Goal: Navigation & Orientation: Find specific page/section

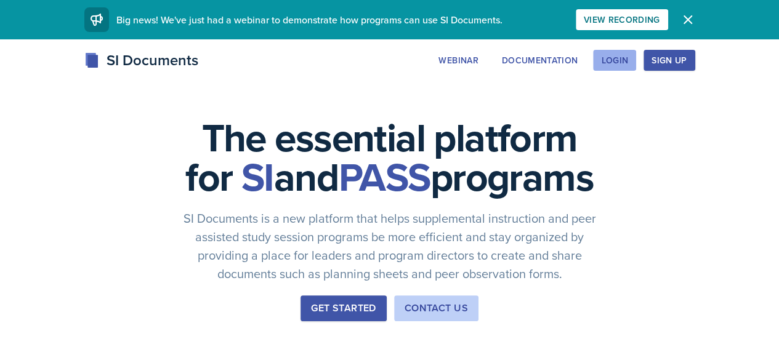
click at [628, 60] on div "Login" at bounding box center [614, 60] width 27 height 10
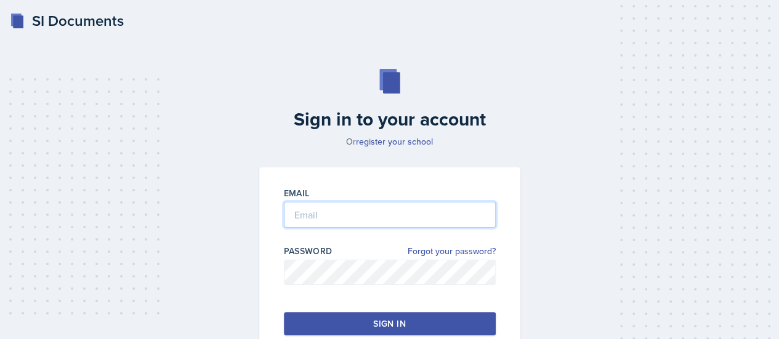
type input "[EMAIL_ADDRESS][DOMAIN_NAME]"
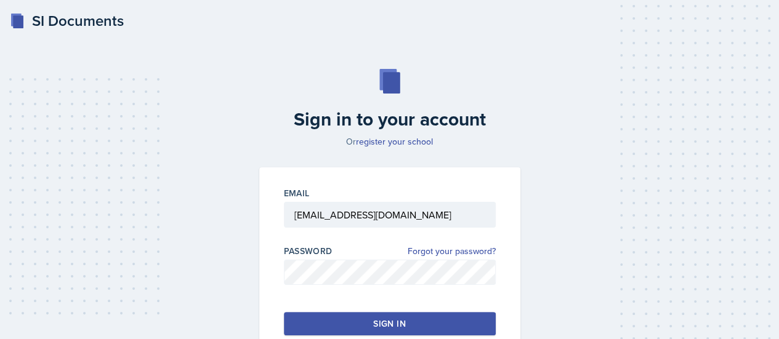
click at [379, 315] on button "Sign in" at bounding box center [390, 323] width 212 height 23
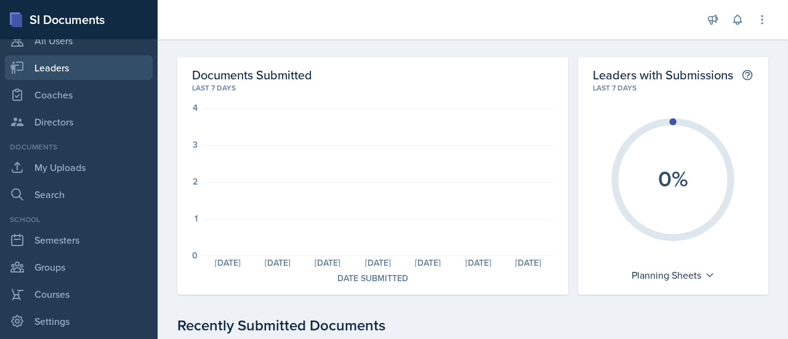
scroll to position [270, 0]
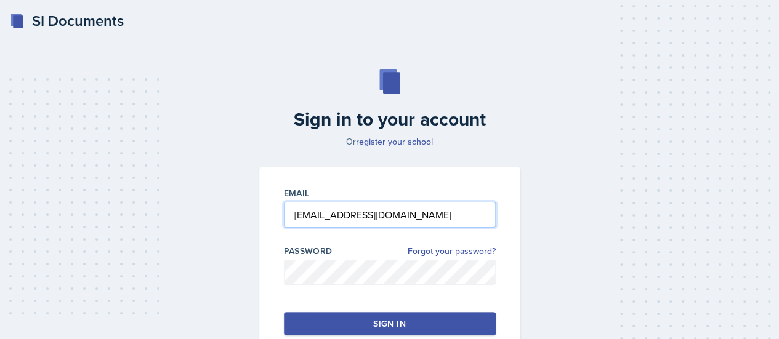
drag, startPoint x: 444, startPoint y: 218, endPoint x: 259, endPoint y: 211, distance: 185.5
click at [259, 211] on div "Email [EMAIL_ADDRESS][DOMAIN_NAME] Password Forgot your password? Sign in" at bounding box center [389, 262] width 261 height 188
type input "[EMAIL_ADDRESS][DOMAIN_NAME]"
click at [397, 322] on div "Sign in" at bounding box center [389, 324] width 32 height 12
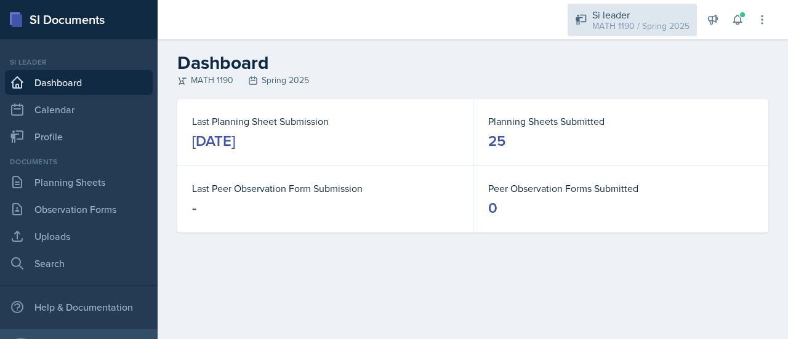
click at [637, 22] on div "MATH 1190 / Spring 2025" at bounding box center [641, 26] width 97 height 13
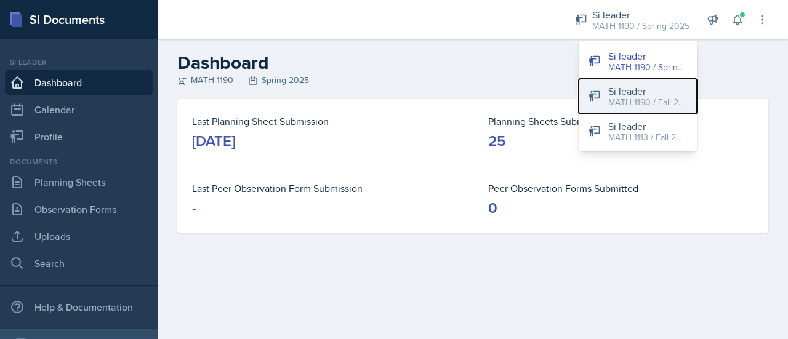
click at [661, 96] on div "MATH 1190 / Fall 2025" at bounding box center [648, 102] width 79 height 13
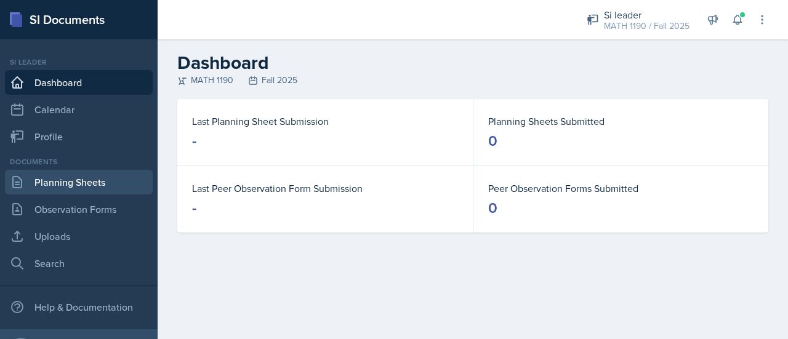
click at [63, 190] on link "Planning Sheets" at bounding box center [79, 182] width 148 height 25
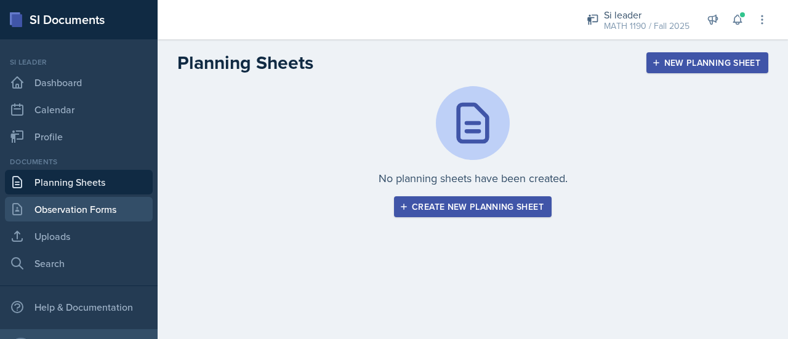
click at [81, 208] on link "Observation Forms" at bounding box center [79, 209] width 148 height 25
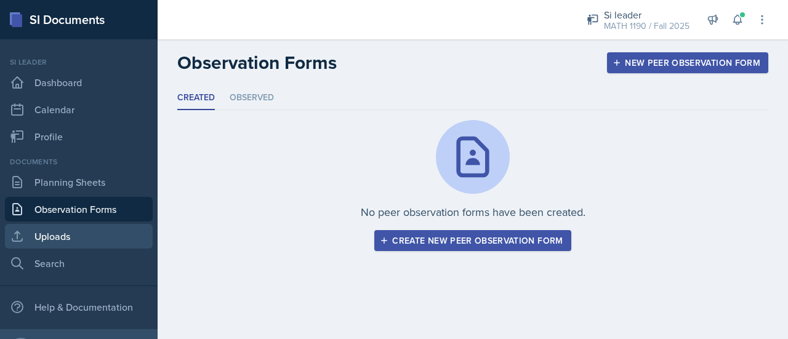
click at [81, 238] on link "Uploads" at bounding box center [79, 236] width 148 height 25
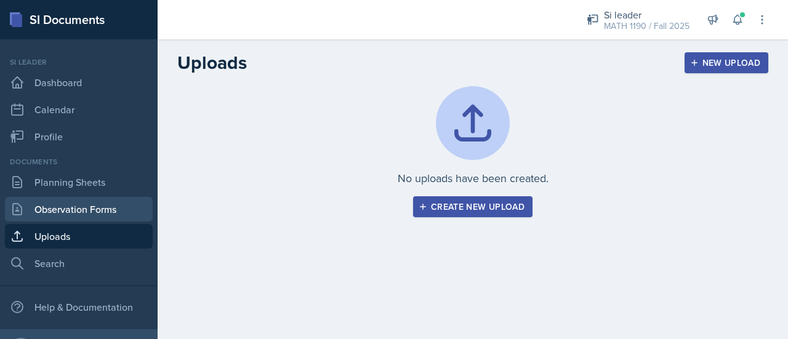
click at [90, 197] on link "Observation Forms" at bounding box center [79, 209] width 148 height 25
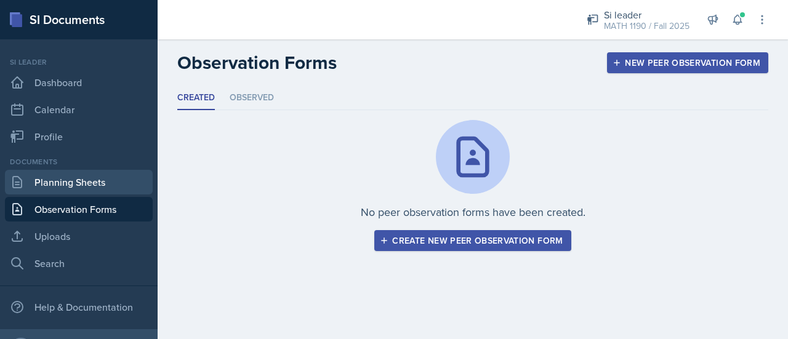
click at [95, 183] on link "Planning Sheets" at bounding box center [79, 182] width 148 height 25
